Goal: Transaction & Acquisition: Subscribe to service/newsletter

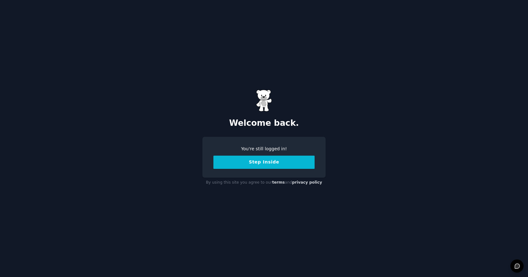
click at [277, 160] on button "Step Inside" at bounding box center [264, 162] width 101 height 13
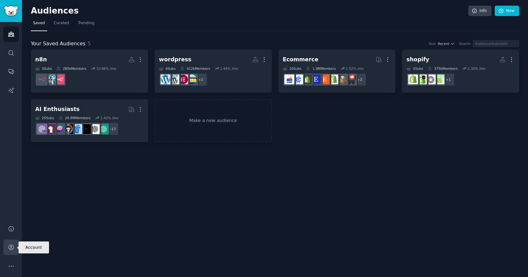
click at [12, 250] on icon "Sidebar" at bounding box center [10, 247] width 5 height 5
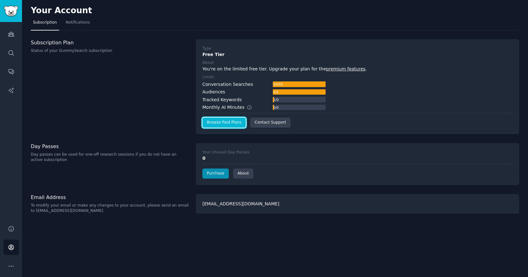
click at [223, 123] on link "Browse Paid Plans" at bounding box center [224, 123] width 43 height 10
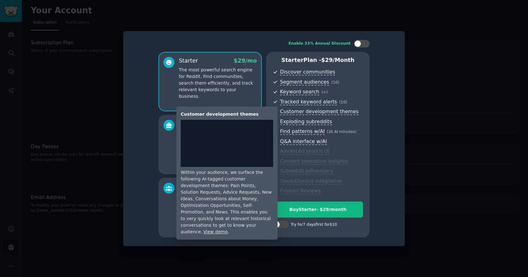
click at [306, 114] on span "Customer development themes" at bounding box center [319, 111] width 79 height 7
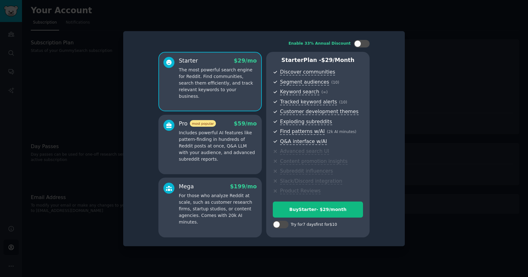
click at [343, 39] on div "Enable 33% Annual Discount Starter $ 29 /mo The most powerful search engine for…" at bounding box center [264, 139] width 273 height 206
click at [402, 65] on div "Enable 33% Annual Discount Starter $ 29 /mo The most powerful search engine for…" at bounding box center [264, 138] width 282 height 215
click at [329, 210] on div "Buy Starter - $ 29 /month" at bounding box center [318, 209] width 90 height 7
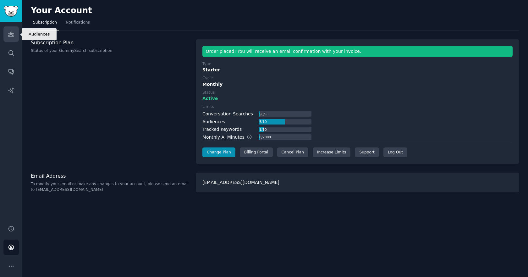
click at [9, 34] on icon "Sidebar" at bounding box center [11, 34] width 7 height 7
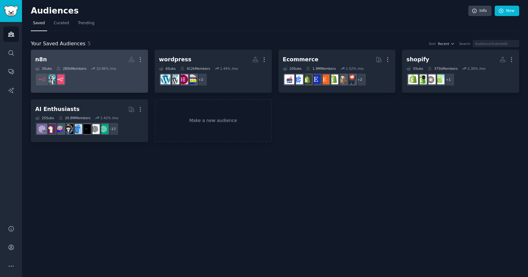
click at [109, 75] on dd at bounding box center [89, 80] width 108 height 18
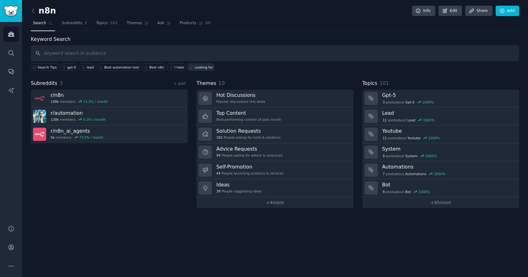
click at [206, 68] on div "Looking for" at bounding box center [204, 67] width 19 height 4
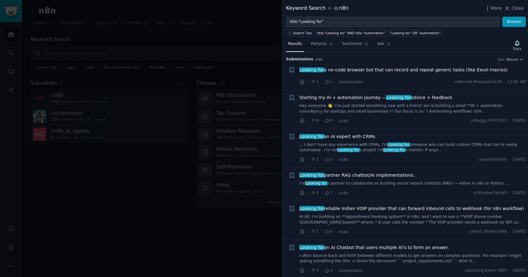
click at [416, 68] on span "Looking for a no-code browser bot that can record and repeat generic tasks (lik…" at bounding box center [404, 70] width 209 height 7
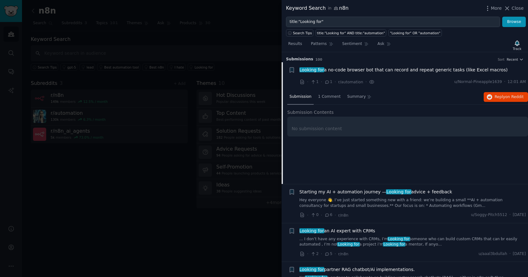
scroll to position [10, 0]
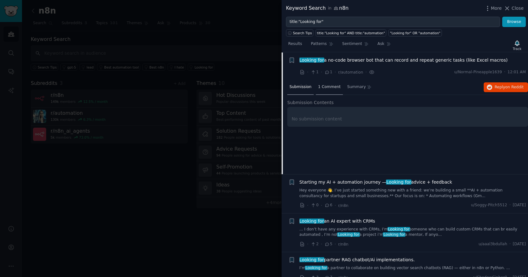
click at [331, 87] on span "1 Comment" at bounding box center [329, 87] width 23 height 6
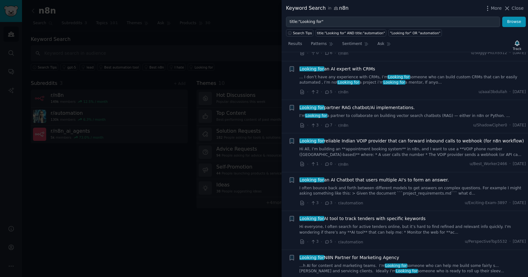
scroll to position [195, 0]
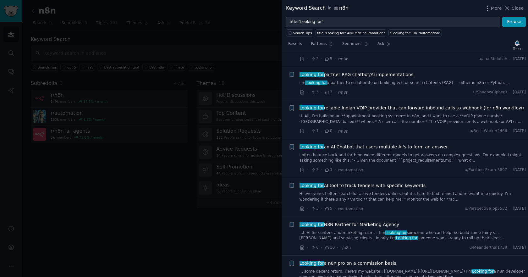
click at [380, 145] on span "Looking for an AI Chatbot that users multiple AI's to form an answer." at bounding box center [375, 147] width 150 height 7
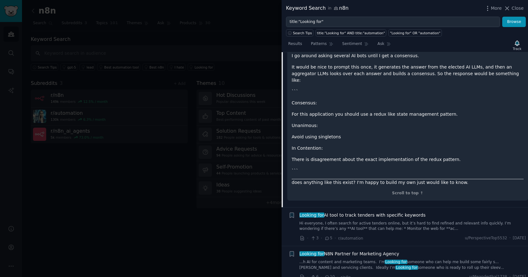
scroll to position [374, 0]
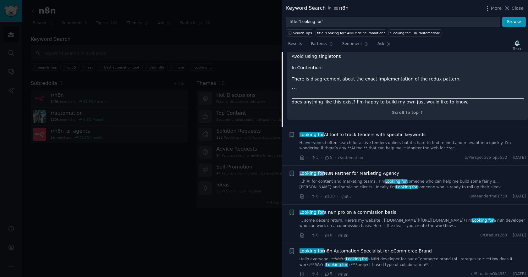
click at [391, 131] on span "Looking for AI tool to track tenders with specific keywords" at bounding box center [363, 134] width 126 height 7
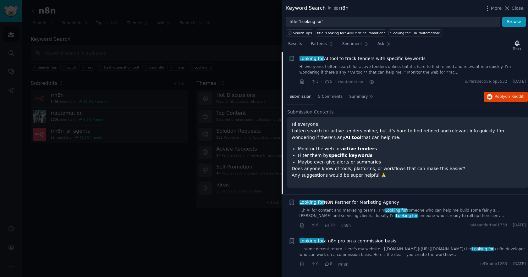
scroll to position [226, 0]
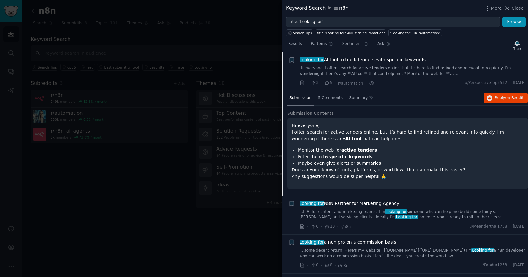
click at [351, 132] on p "Hi everyone, I often search for active tenders online, but it’s hard to find re…" at bounding box center [408, 132] width 232 height 20
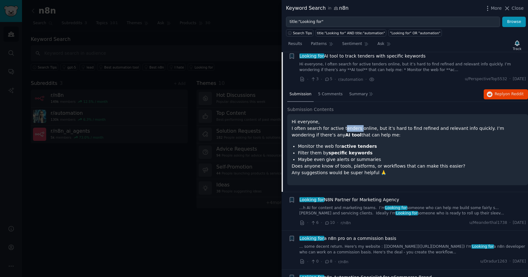
scroll to position [231, 0]
copy p "tenders"
click at [330, 91] on div "5 Comments" at bounding box center [330, 94] width 29 height 15
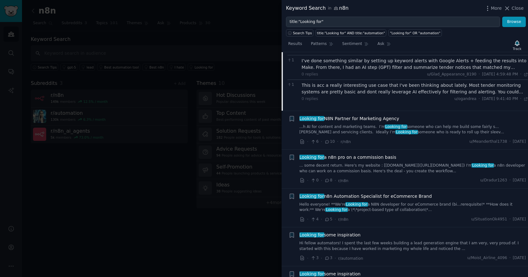
scroll to position [364, 0]
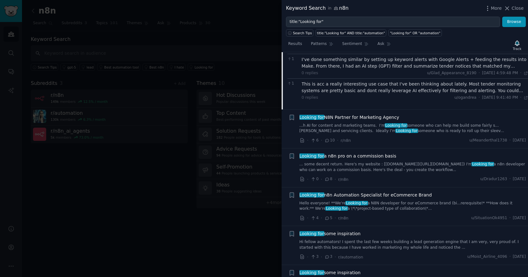
click at [146, 208] on div at bounding box center [264, 138] width 528 height 277
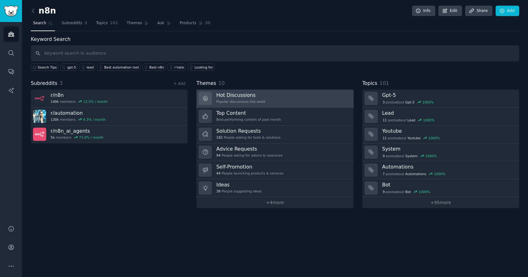
click at [248, 103] on div "Popular discussions this week" at bounding box center [240, 101] width 49 height 4
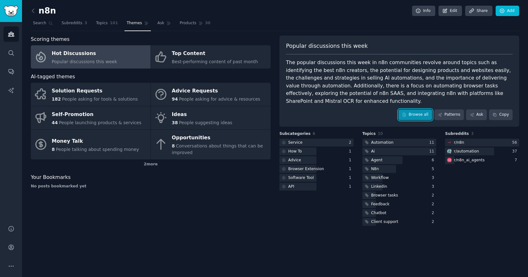
click at [414, 109] on link "Browse all" at bounding box center [416, 114] width 34 height 11
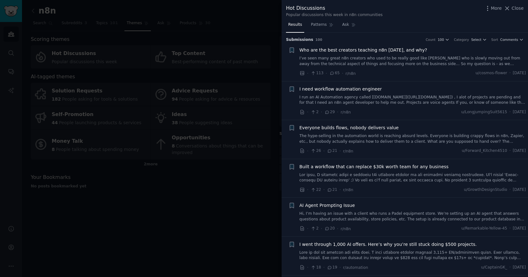
click at [345, 49] on span "Who are the best creators teaching n8n [DATE], and why?" at bounding box center [364, 50] width 128 height 7
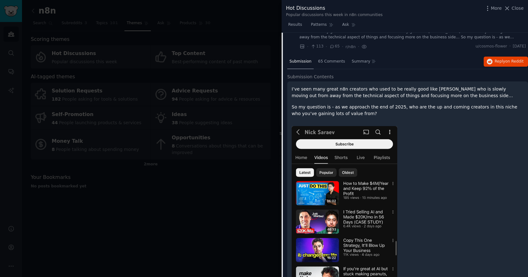
scroll to position [30, 0]
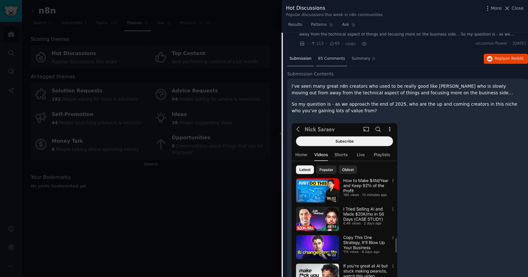
click at [329, 60] on span "65 Comments" at bounding box center [331, 59] width 27 height 6
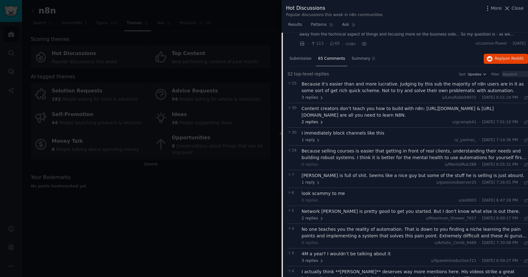
click at [316, 120] on span "2 replies" at bounding box center [313, 123] width 22 height 6
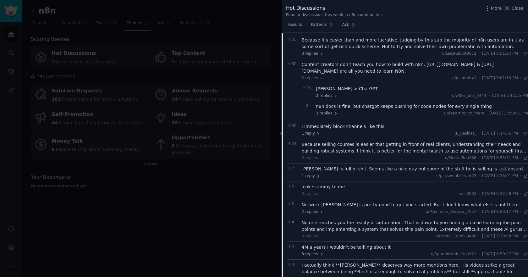
scroll to position [74, 0]
click at [312, 131] on span "1 reply" at bounding box center [311, 134] width 19 height 6
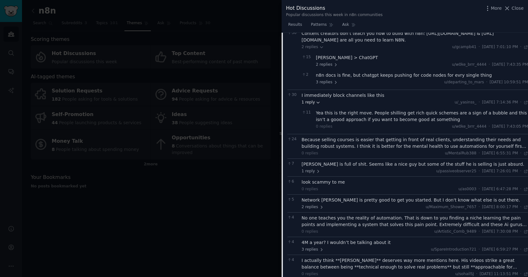
scroll to position [104, 0]
click at [314, 173] on span "1 reply" at bounding box center [311, 172] width 19 height 6
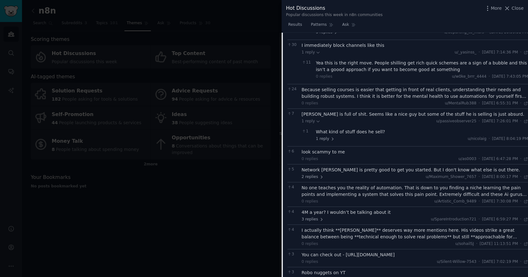
scroll to position [91, 0]
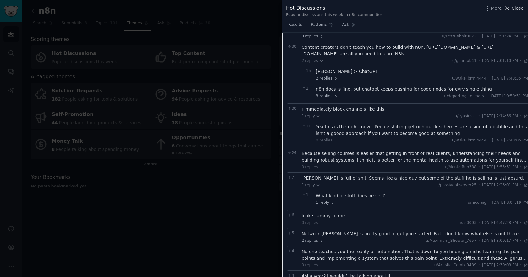
click at [516, 10] on span "Close" at bounding box center [518, 8] width 12 height 7
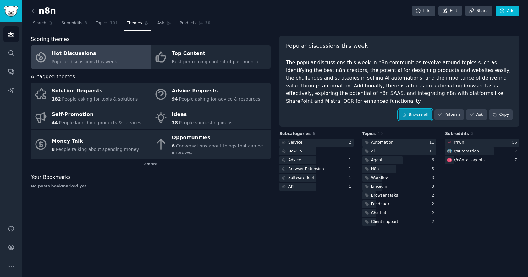
click at [413, 109] on link "Browse all" at bounding box center [416, 114] width 34 height 11
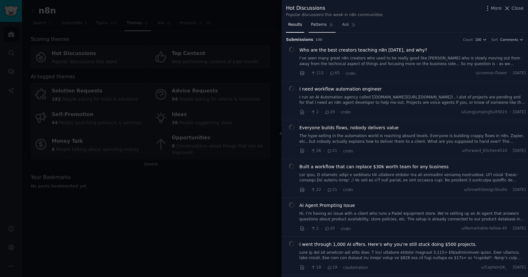
click at [322, 29] on link "Patterns" at bounding box center [322, 26] width 27 height 13
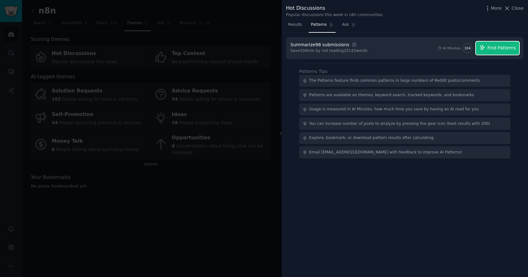
click at [491, 46] on span "Find Patterns" at bounding box center [502, 48] width 29 height 7
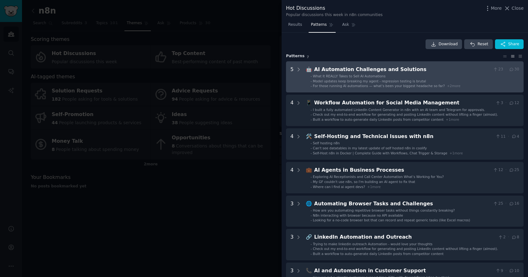
click at [410, 82] on span "Model updates keep breaking my agent - regression testing is brutal" at bounding box center [369, 81] width 113 height 4
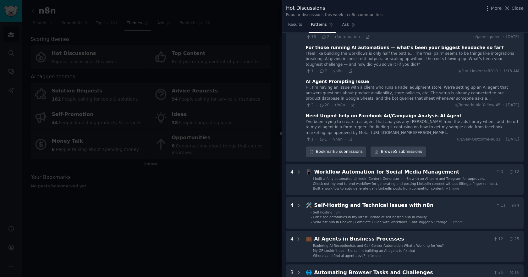
scroll to position [97, 0]
click at [393, 128] on div "I've been trying to create a ai agent that analysis any [PERSON_NAME] from the …" at bounding box center [413, 127] width 214 height 17
click at [398, 116] on div "Need Urgent help on Facebook Ad/Campaign Analysis AI Agent" at bounding box center [384, 115] width 156 height 7
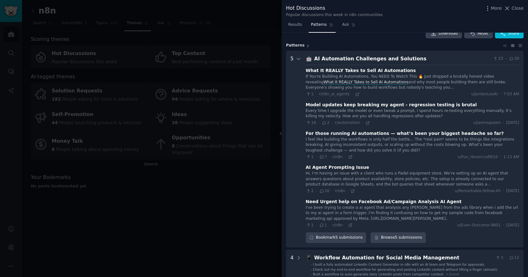
scroll to position [0, 0]
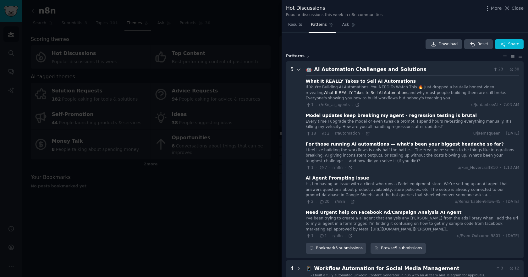
click at [300, 70] on icon at bounding box center [299, 70] width 6 height 6
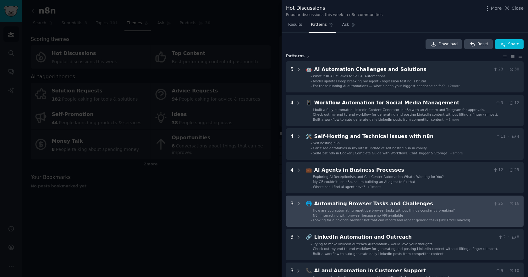
click at [382, 212] on span "How are you automating repetitive browser tasks without things constantly break…" at bounding box center [384, 211] width 142 height 4
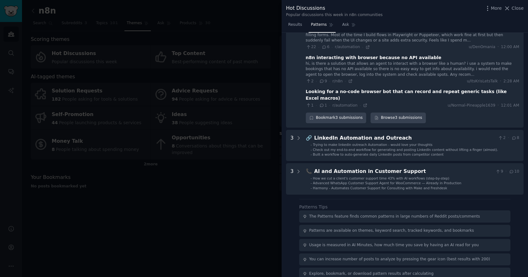
scroll to position [209, 0]
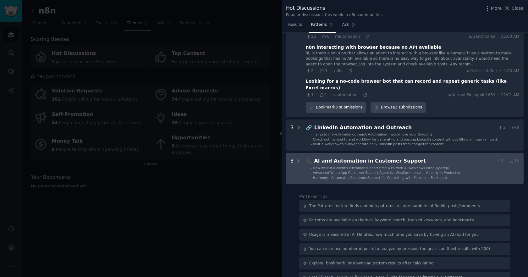
click at [370, 166] on span "How we cut a client's customer support time 43% with AI workflows (step-by-step)" at bounding box center [381, 168] width 136 height 4
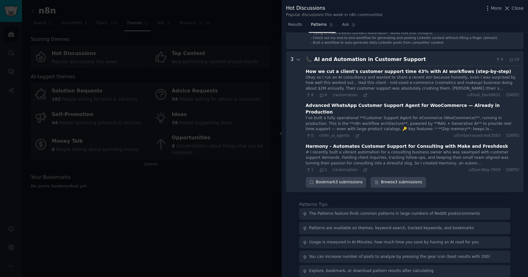
scroll to position [312, 0]
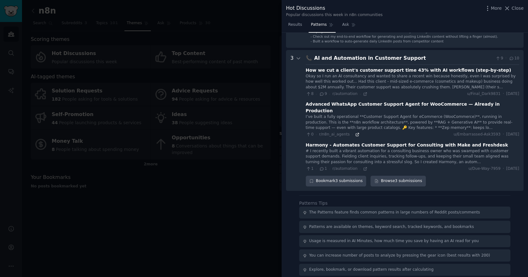
click at [356, 133] on icon at bounding box center [357, 134] width 3 height 3
click at [391, 67] on div "How we cut a client's customer support time 43% with AI workflows (step-by-step)" at bounding box center [409, 70] width 206 height 7
click at [354, 92] on span "r/automation" at bounding box center [345, 94] width 25 height 4
click at [364, 92] on icon at bounding box center [365, 94] width 4 height 4
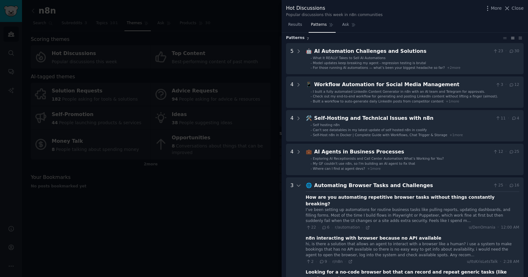
scroll to position [0, 0]
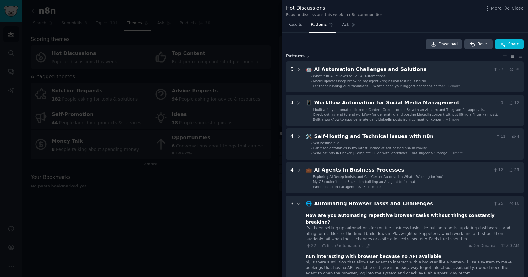
click at [202, 163] on div at bounding box center [264, 138] width 528 height 277
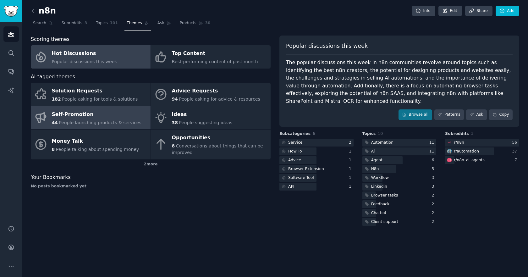
click at [104, 122] on span "People launching products & services" at bounding box center [100, 122] width 82 height 5
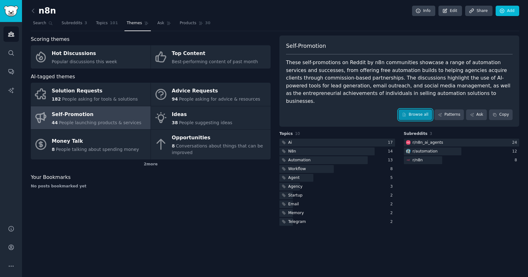
click at [414, 109] on link "Browse all" at bounding box center [416, 114] width 34 height 11
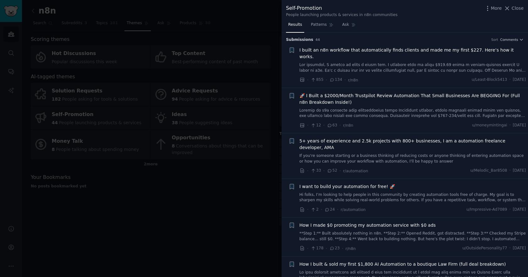
click at [464, 49] on span "I built an n8n workflow that automatically finds clients and made me my first $…" at bounding box center [413, 53] width 227 height 13
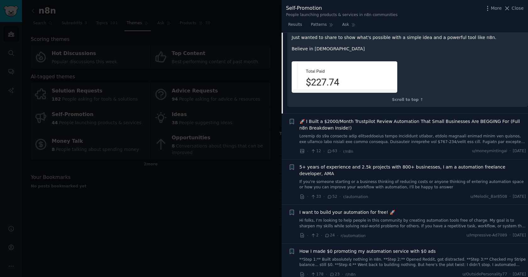
scroll to position [333, 0]
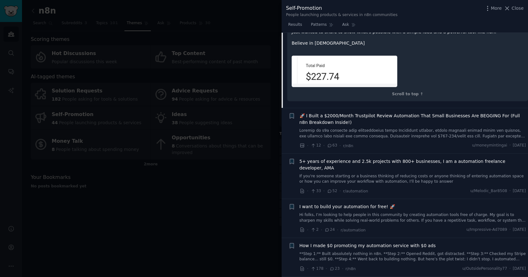
click at [393, 158] on span "5+ years of experience and 2.5k projects with 800+ businesses, I am a automatio…" at bounding box center [413, 164] width 227 height 13
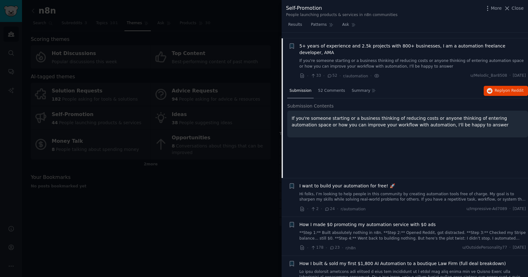
scroll to position [94, 0]
click at [335, 85] on div "52 Comments" at bounding box center [331, 92] width 31 height 15
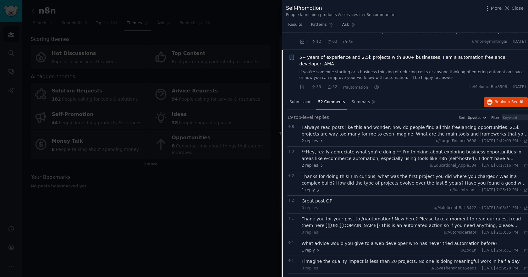
scroll to position [68, 0]
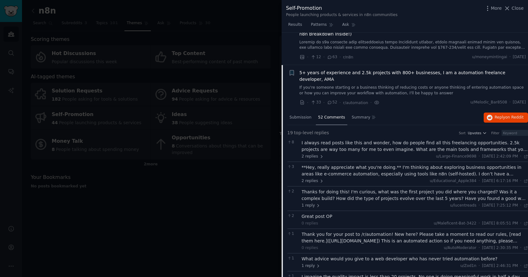
click at [326, 70] on span "5+ years of experience and 2.5k projects with 800+ businesses, I am a automatio…" at bounding box center [413, 76] width 227 height 13
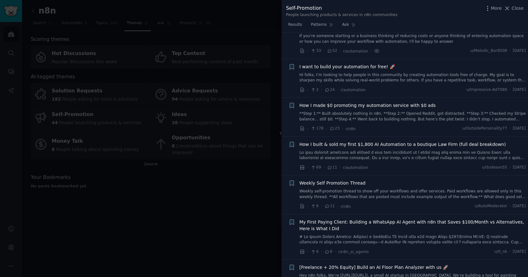
scroll to position [122, 0]
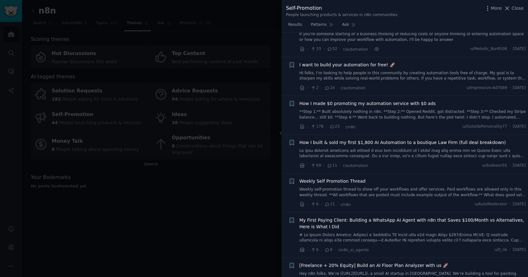
click at [377, 109] on link "**Step 1:** Built absolutely nothing in n8n. **Step 2:** Opened Reddit, got dis…" at bounding box center [413, 114] width 227 height 11
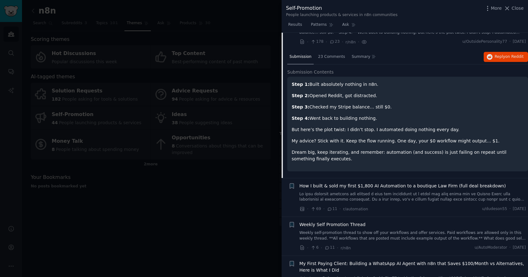
scroll to position [207, 0]
click at [362, 182] on span "How I built & sold my first $1,800 AI Automation to a boutique Law Firm (full d…" at bounding box center [403, 185] width 207 height 7
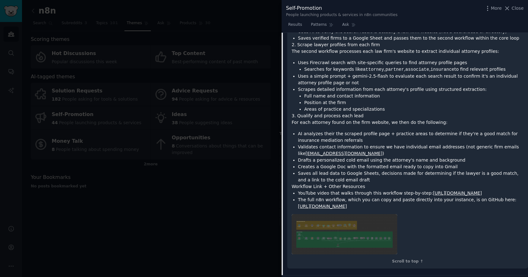
scroll to position [790, 0]
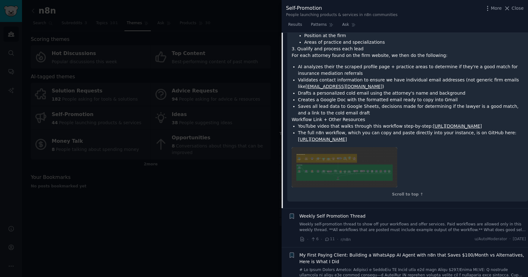
click at [199, 237] on div at bounding box center [264, 138] width 528 height 277
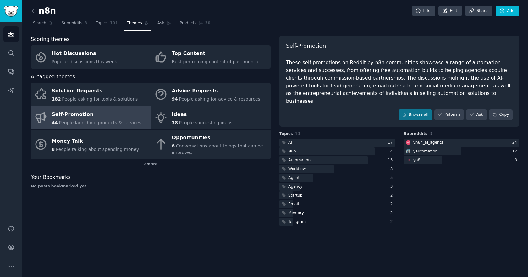
click at [33, 7] on link at bounding box center [35, 11] width 8 height 10
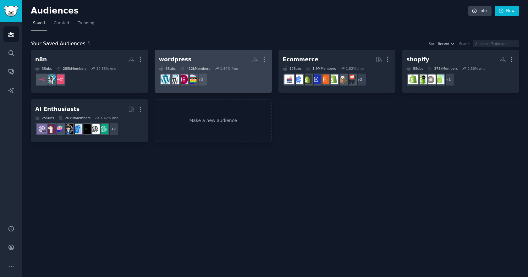
click at [236, 77] on dd "+ 2" at bounding box center [213, 80] width 108 height 18
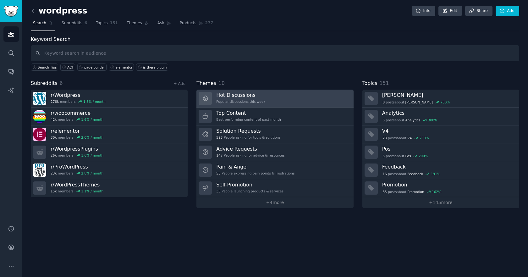
click at [245, 96] on h3 "Hot Discussions" at bounding box center [240, 95] width 49 height 7
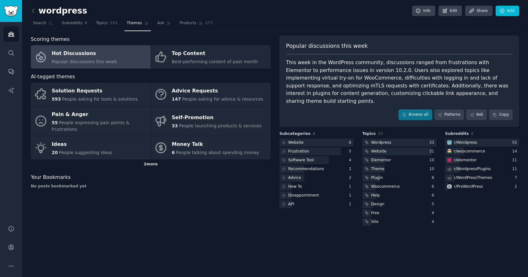
click at [151, 162] on div "2 more" at bounding box center [151, 164] width 240 height 10
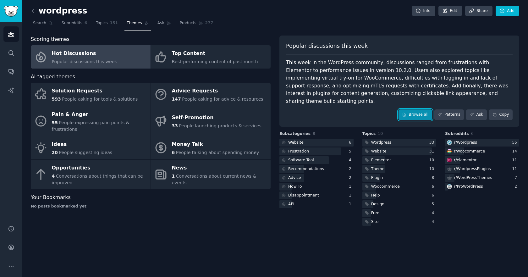
click at [417, 109] on link "Browse all" at bounding box center [416, 114] width 34 height 11
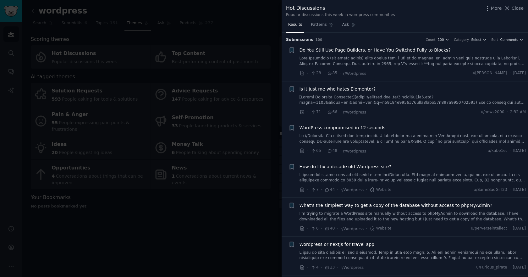
click at [391, 50] on span "Do You Still Use Page Builders, or Have You Switched Fully to Blocks?" at bounding box center [375, 50] width 151 height 7
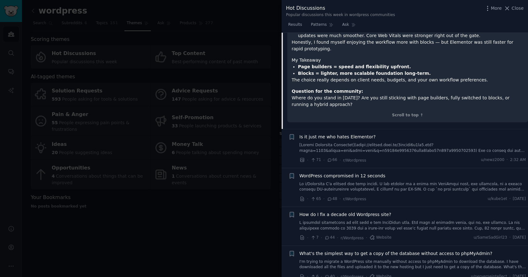
scroll to position [243, 0]
click at [471, 148] on link at bounding box center [413, 147] width 227 height 11
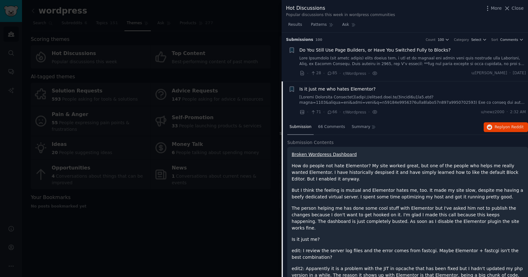
click at [381, 54] on div "Do You Still Use Page Builders, or Have You Switched Fully to Blocks?" at bounding box center [413, 57] width 227 height 20
click at [421, 50] on span "Do You Still Use Page Builders, or Have You Switched Fully to Blocks?" at bounding box center [375, 50] width 151 height 7
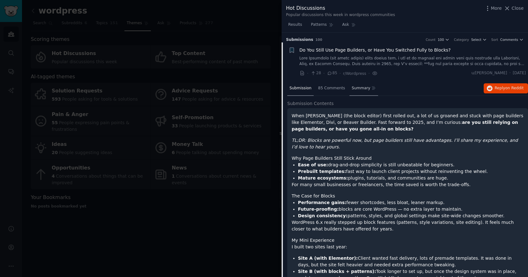
scroll to position [10, 0]
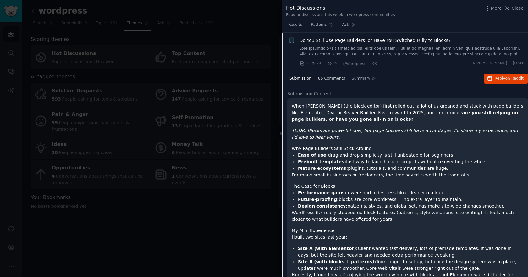
click at [335, 80] on span "85 Comments" at bounding box center [331, 79] width 27 height 6
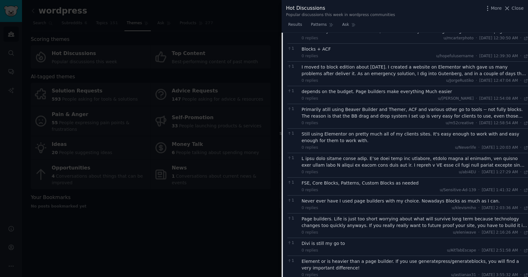
scroll to position [720, 0]
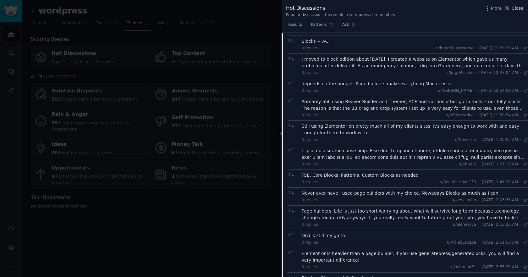
click at [516, 8] on span "Close" at bounding box center [518, 8] width 12 height 7
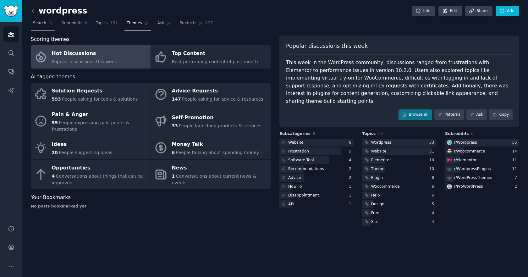
click at [49, 25] on icon at bounding box center [50, 23] width 4 height 4
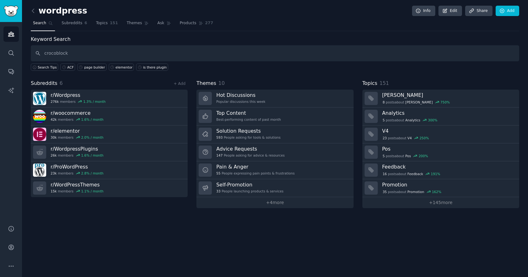
type input "crocoblock"
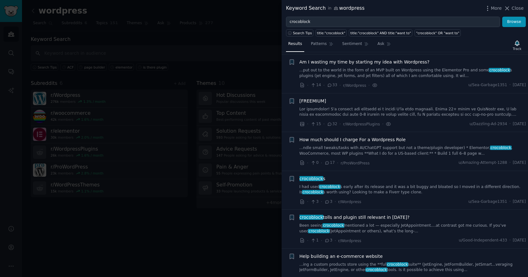
scroll to position [52, 0]
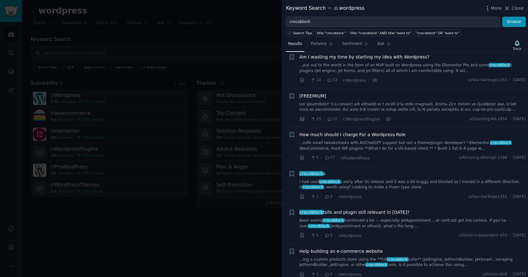
click at [316, 175] on span "crocoblock" at bounding box center [311, 173] width 25 height 5
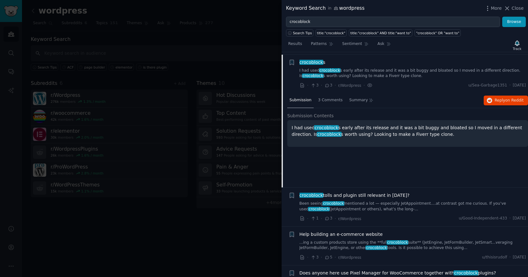
scroll to position [165, 0]
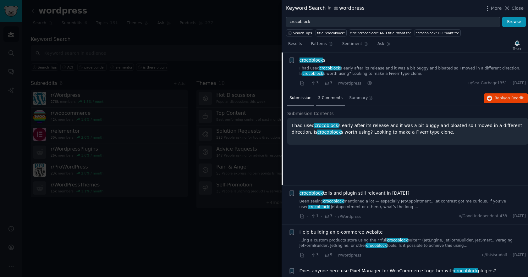
click at [331, 98] on span "3 Comments" at bounding box center [330, 98] width 25 height 6
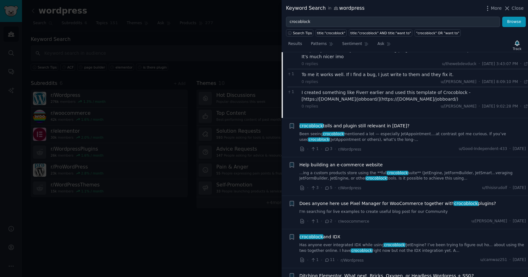
scroll to position [239, 0]
click at [379, 124] on span "crocoblock tolls and plugin still relevant in [DATE]?" at bounding box center [355, 125] width 110 height 7
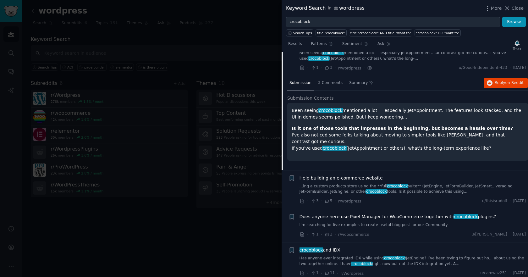
scroll to position [220, 0]
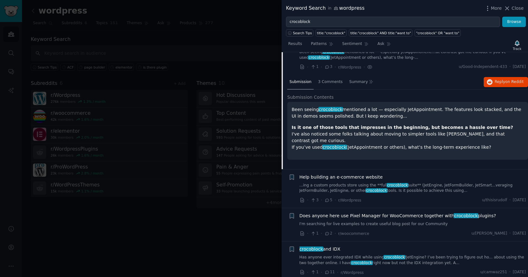
click at [437, 136] on p "Is it one of those tools that impresses in the beginning, but becomes a hassle …" at bounding box center [408, 137] width 232 height 26
copy p "[PERSON_NAME]"
click at [334, 85] on div "3 Comments" at bounding box center [330, 82] width 29 height 15
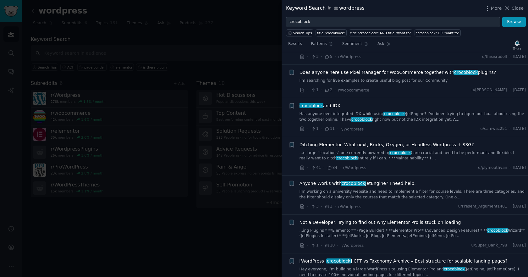
scroll to position [372, 0]
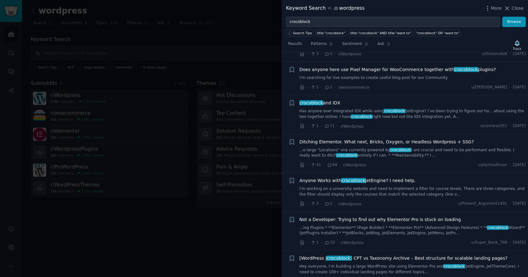
click at [383, 179] on span "Anyone Works with crocoblock JetEngine? I need help." at bounding box center [358, 180] width 116 height 7
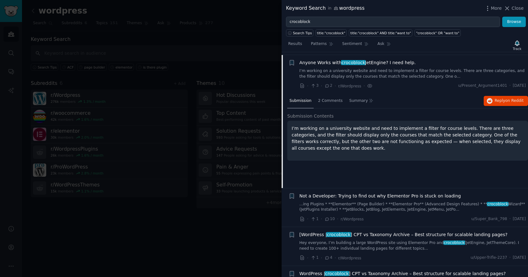
scroll to position [393, 0]
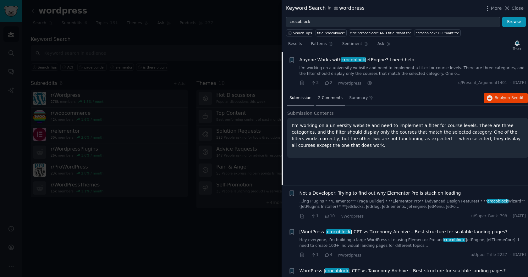
click at [331, 99] on span "2 Comments" at bounding box center [330, 98] width 25 height 6
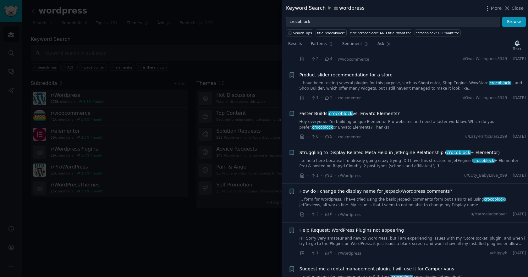
scroll to position [874, 0]
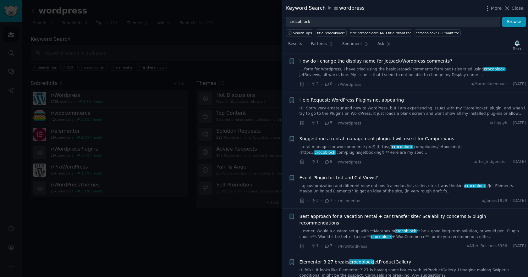
click at [253, 35] on div at bounding box center [264, 138] width 528 height 277
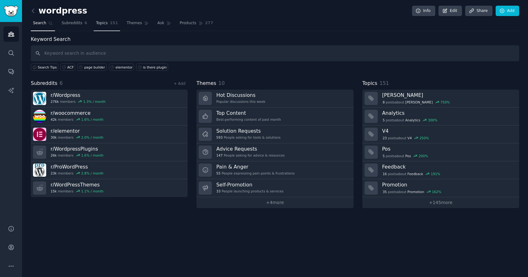
click at [110, 23] on span "151" at bounding box center [114, 23] width 8 height 6
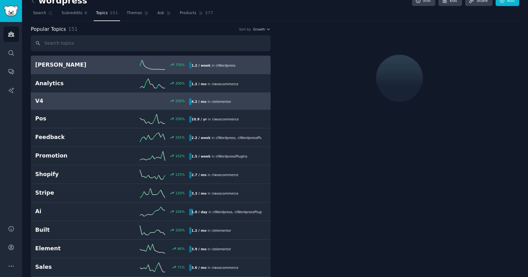
scroll to position [10, 0]
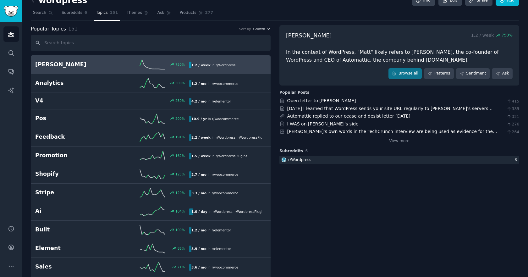
click at [101, 64] on h2 "[PERSON_NAME]" at bounding box center [73, 65] width 77 height 8
click at [404, 76] on link "Browse all" at bounding box center [406, 73] width 34 height 11
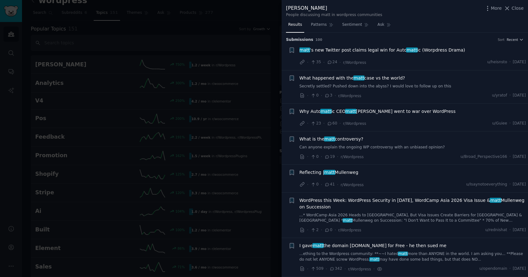
click at [405, 53] on span "[PERSON_NAME] ’s new Twitter post claims legal win for Auto matt ic (Worpdress …" at bounding box center [383, 50] width 166 height 7
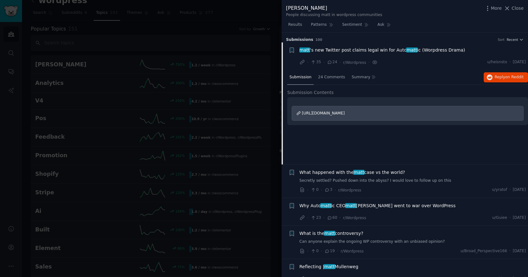
scroll to position [10, 0]
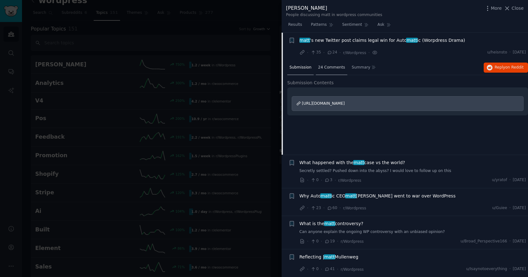
click at [336, 71] on div "24 Comments" at bounding box center [331, 67] width 31 height 15
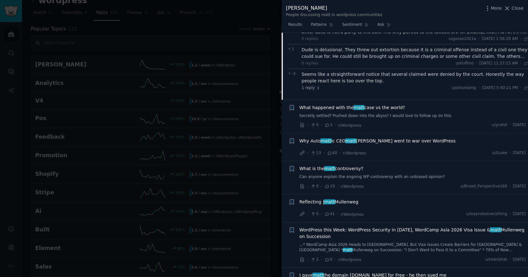
scroll to position [217, 0]
click at [235, 49] on div at bounding box center [264, 138] width 528 height 277
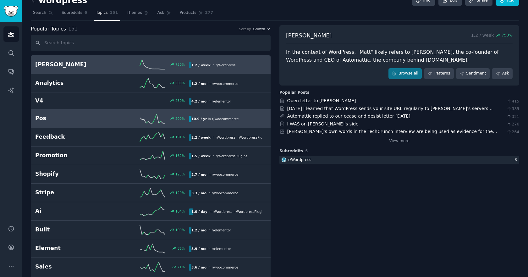
click at [125, 114] on div "200 %" at bounding box center [150, 118] width 77 height 9
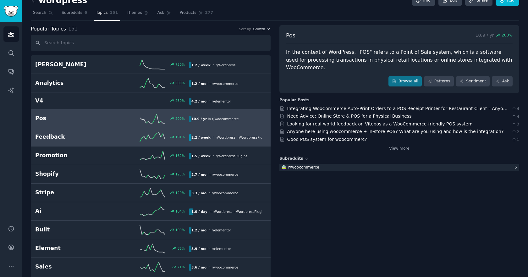
click at [120, 140] on div "191 %" at bounding box center [150, 136] width 77 height 9
